Goal: Transaction & Acquisition: Purchase product/service

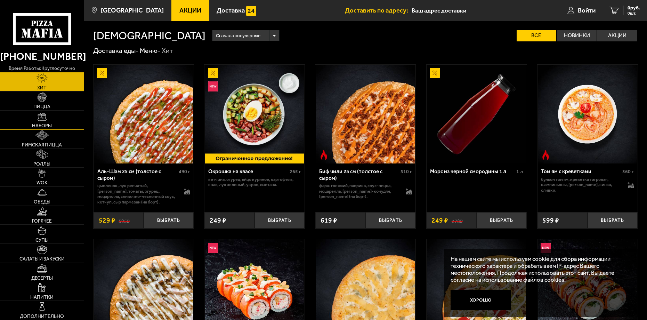
click at [42, 117] on img at bounding box center [42, 116] width 9 height 9
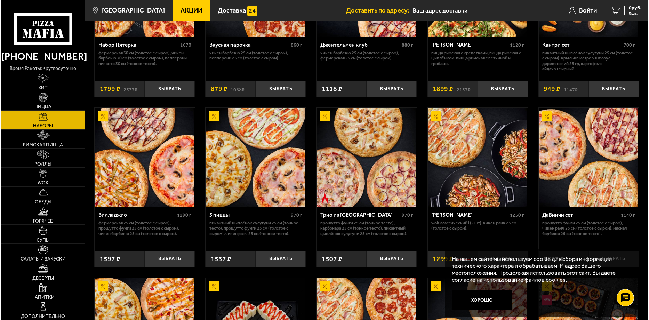
scroll to position [139, 0]
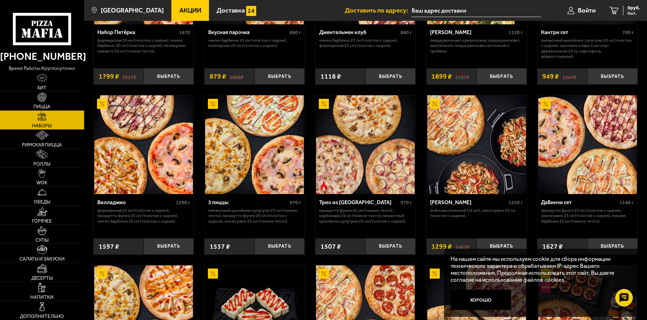
click at [363, 166] on img at bounding box center [365, 144] width 99 height 99
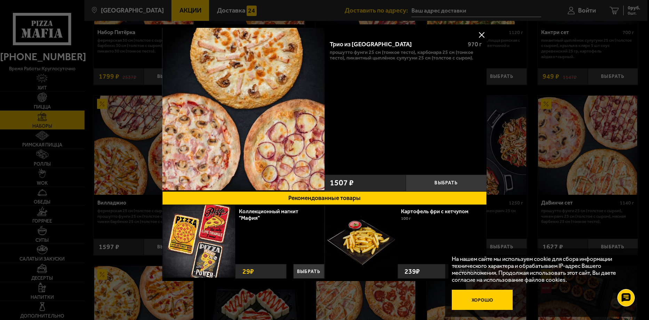
click at [488, 299] on button "Хорошо" at bounding box center [482, 300] width 61 height 20
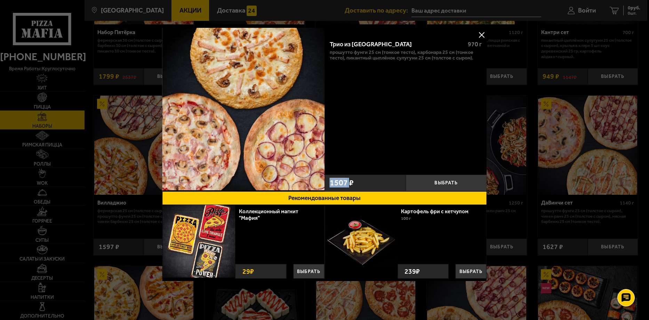
drag, startPoint x: 328, startPoint y: 181, endPoint x: 349, endPoint y: 178, distance: 20.4
click at [349, 178] on div "1507 ₽" at bounding box center [364, 183] width 81 height 17
click at [626, 90] on div at bounding box center [324, 160] width 649 height 320
